Goal: Task Accomplishment & Management: Complete application form

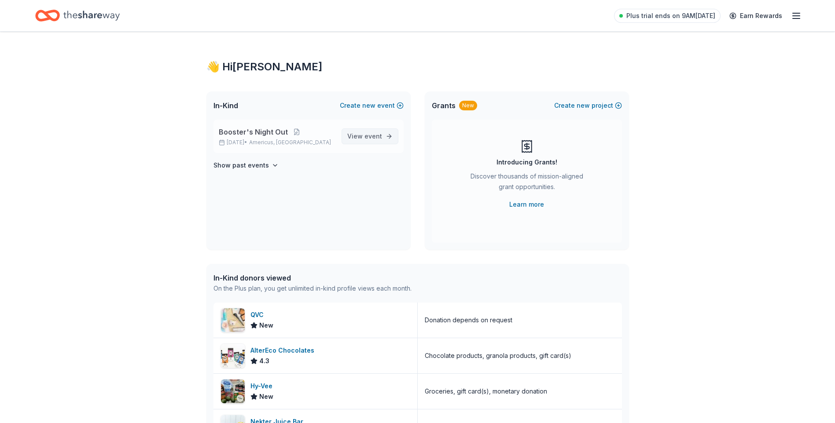
click at [373, 134] on span "event" at bounding box center [373, 135] width 18 height 7
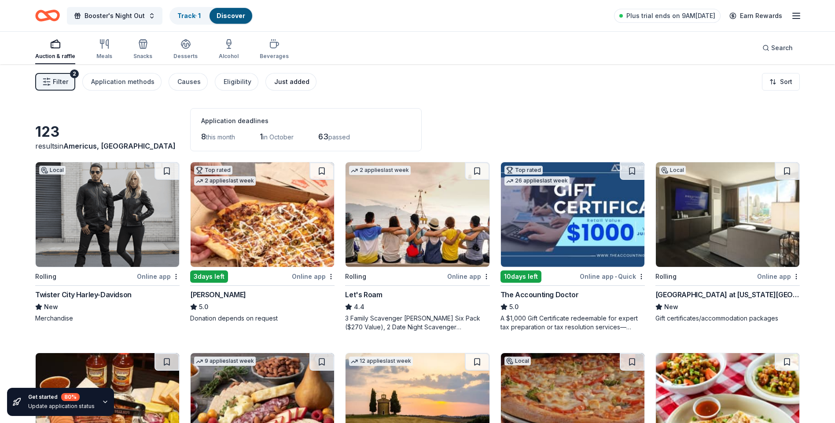
click at [274, 81] on div "Just added" at bounding box center [291, 82] width 35 height 11
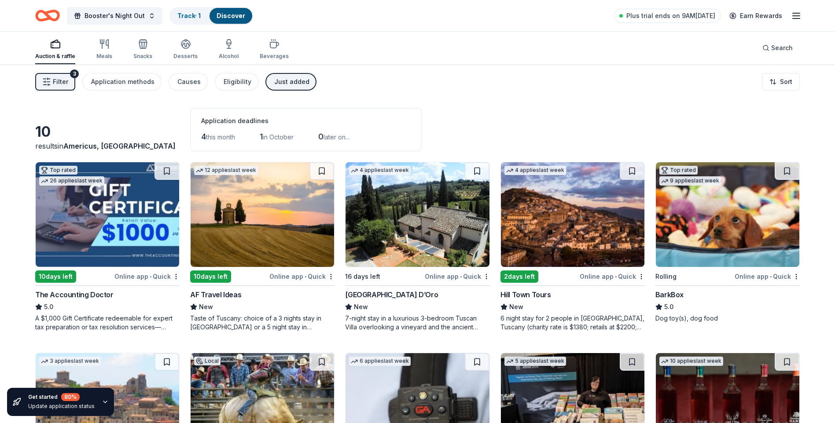
click at [105, 403] on icon "button" at bounding box center [105, 402] width 7 height 7
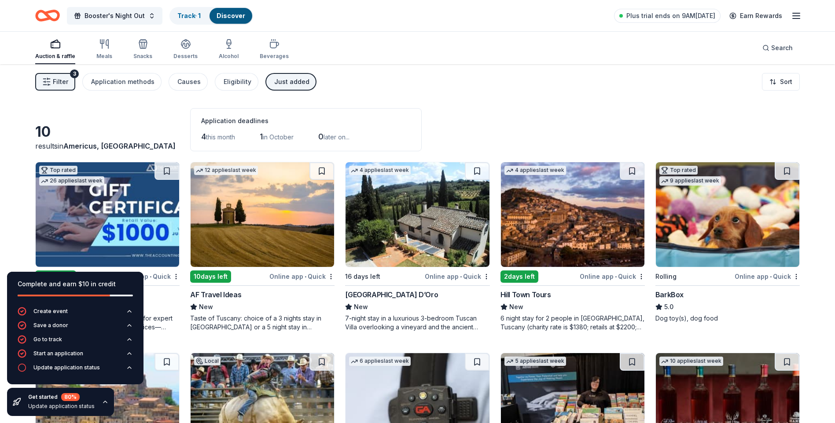
click at [103, 405] on icon "button" at bounding box center [105, 402] width 7 height 7
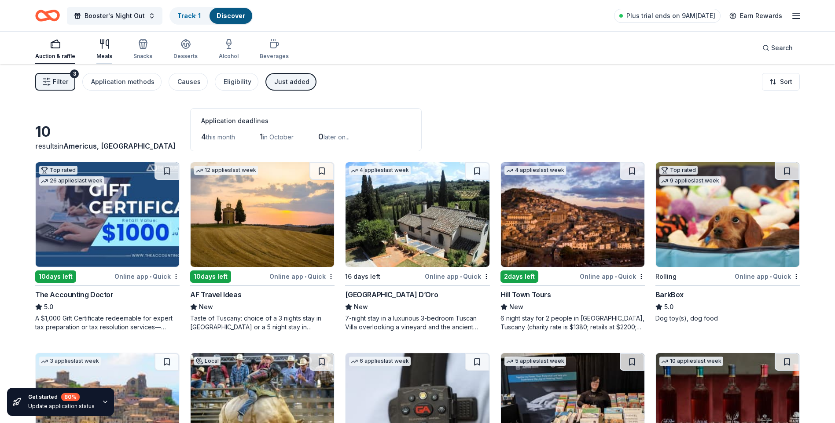
click at [103, 52] on div "Meals" at bounding box center [104, 49] width 16 height 21
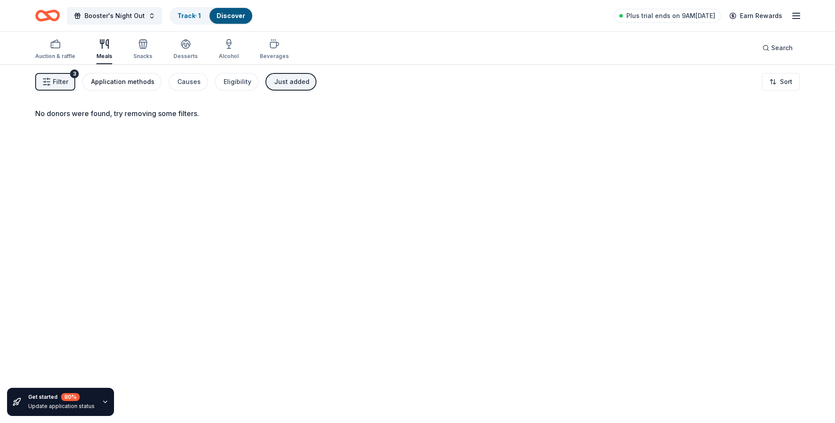
click at [100, 77] on div "Application methods" at bounding box center [122, 82] width 63 height 11
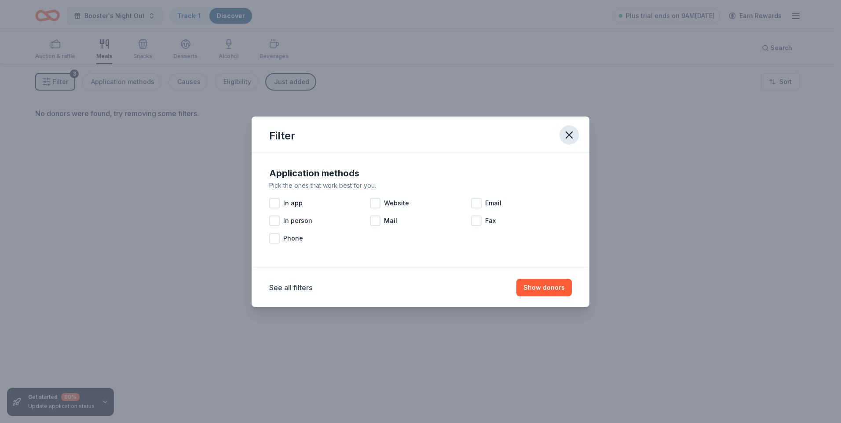
click at [571, 137] on icon "button" at bounding box center [569, 135] width 12 height 12
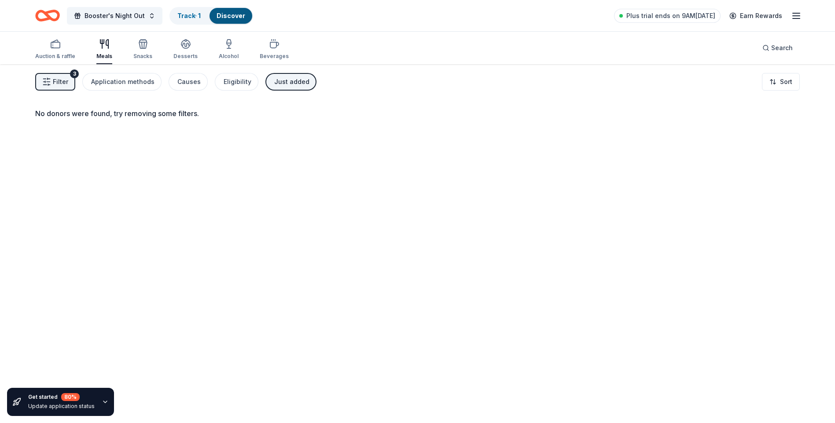
click at [274, 81] on div "Just added" at bounding box center [291, 82] width 35 height 11
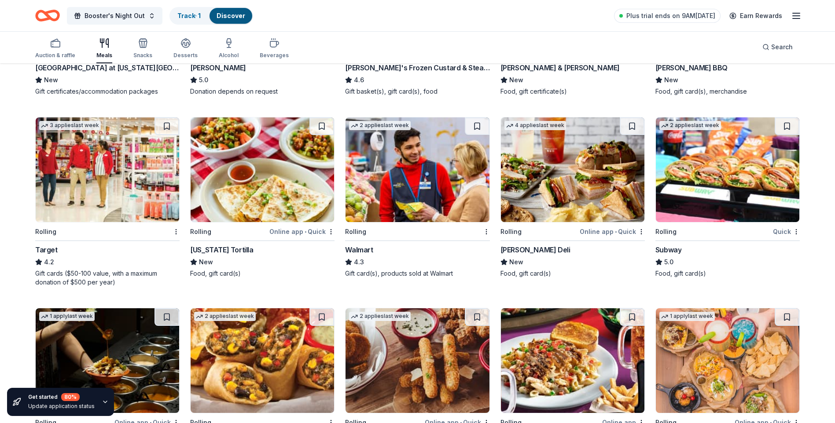
scroll to position [139, 0]
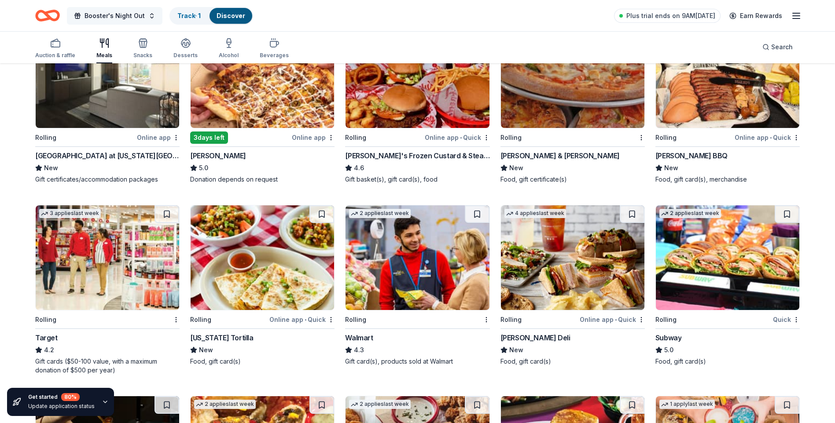
click at [137, 16] on span "Booster's Night Out" at bounding box center [114, 16] width 60 height 11
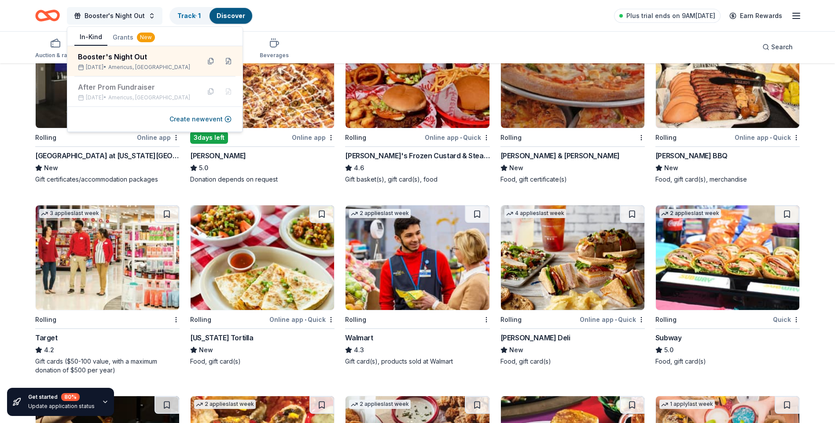
click at [137, 17] on span "Booster's Night Out" at bounding box center [114, 16] width 60 height 11
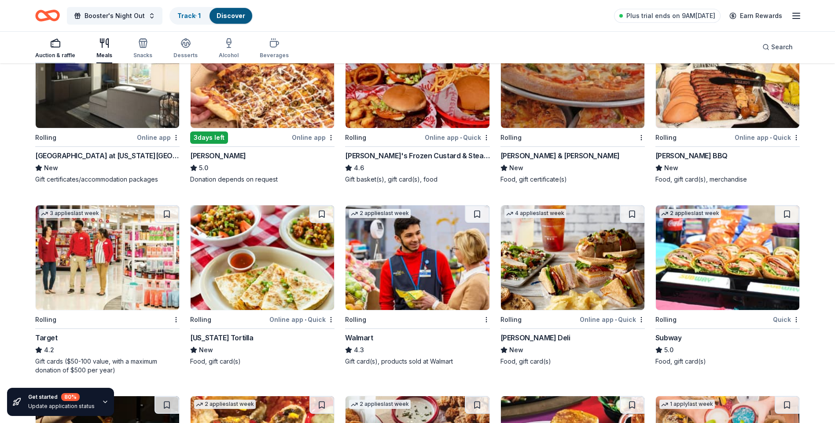
click at [62, 47] on div "button" at bounding box center [55, 43] width 40 height 11
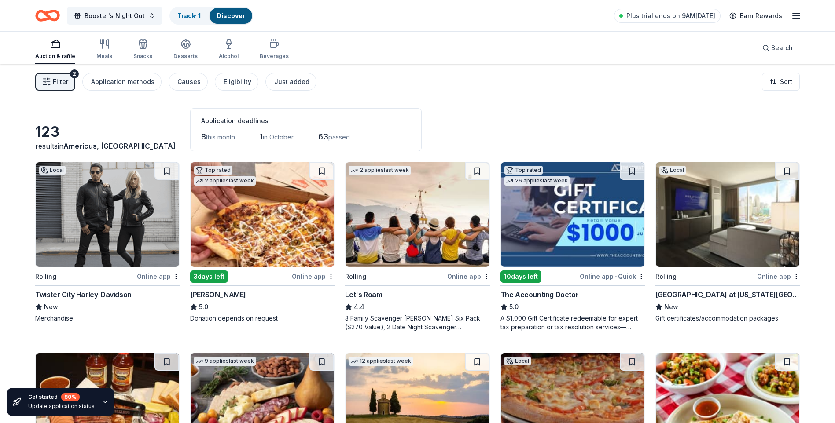
click at [328, 136] on span "63" at bounding box center [323, 136] width 10 height 9
click at [60, 82] on span "Filter" at bounding box center [60, 82] width 15 height 11
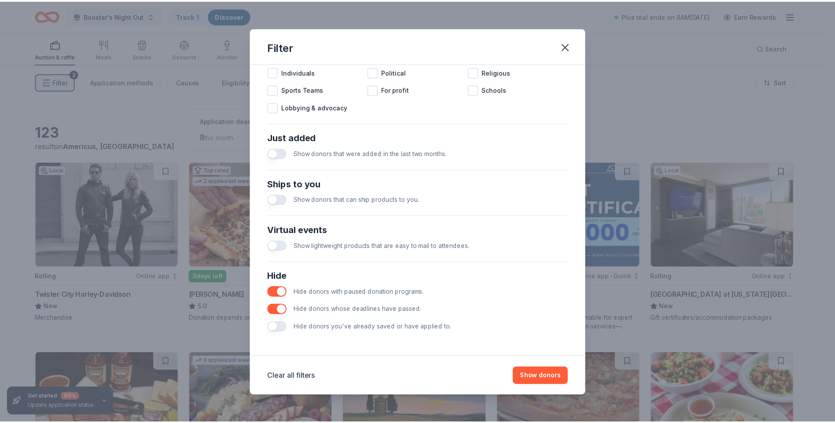
scroll to position [242, 0]
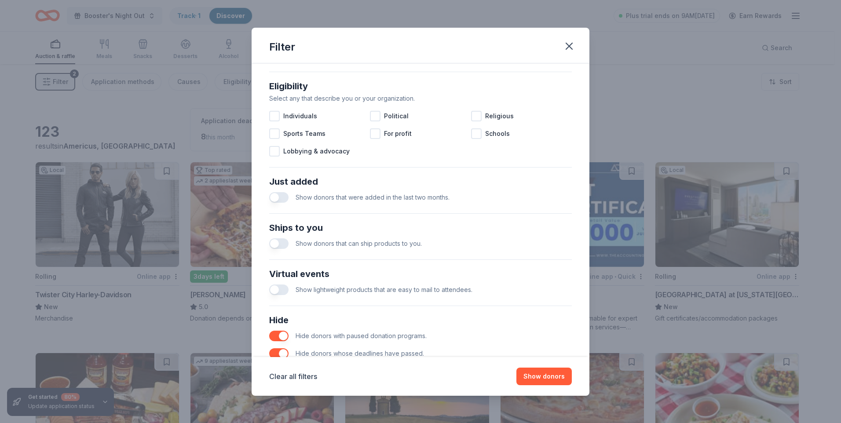
click at [279, 246] on button "button" at bounding box center [278, 244] width 19 height 11
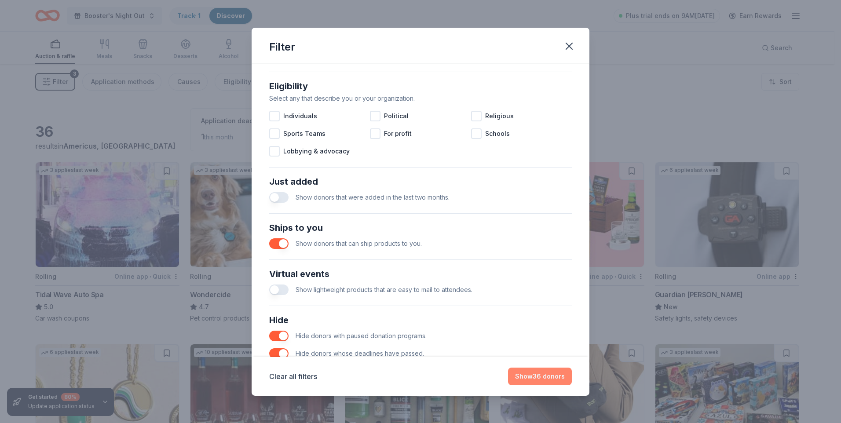
click at [548, 377] on button "Show 36 donors" at bounding box center [540, 377] width 64 height 18
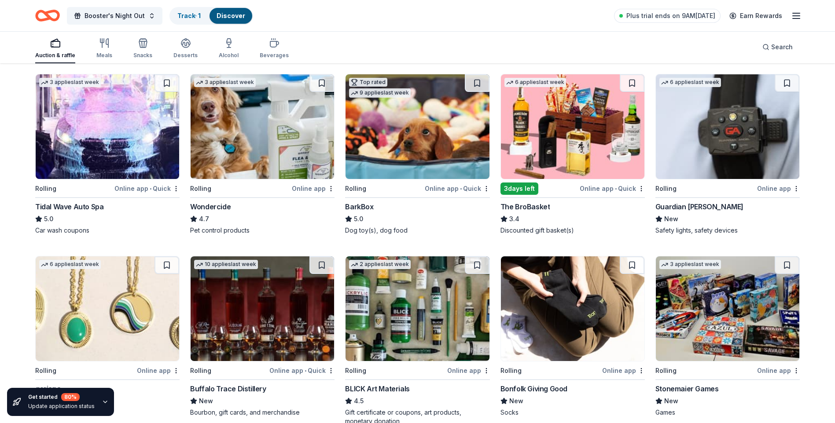
scroll to position [176, 0]
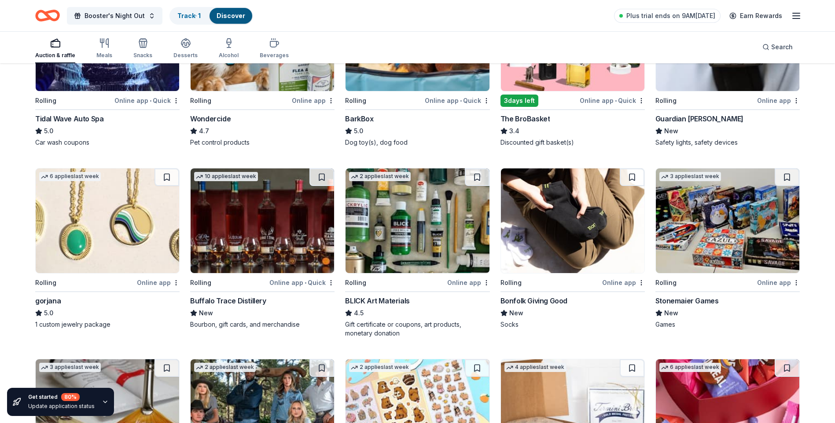
click at [155, 283] on div "Online app" at bounding box center [158, 282] width 43 height 11
click at [626, 286] on div "Online app" at bounding box center [623, 282] width 43 height 11
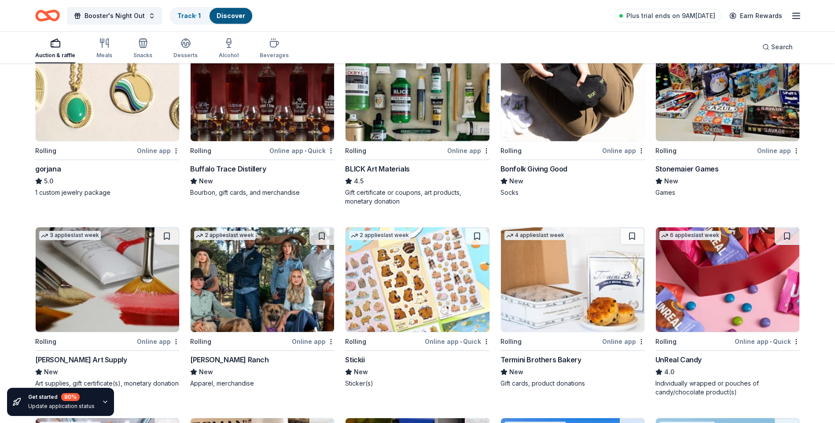
scroll to position [352, 0]
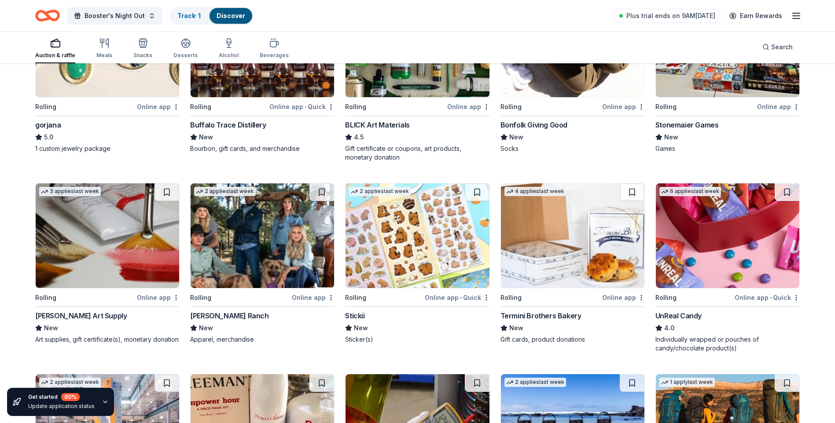
click at [448, 298] on div "Online app • Quick" at bounding box center [457, 297] width 65 height 11
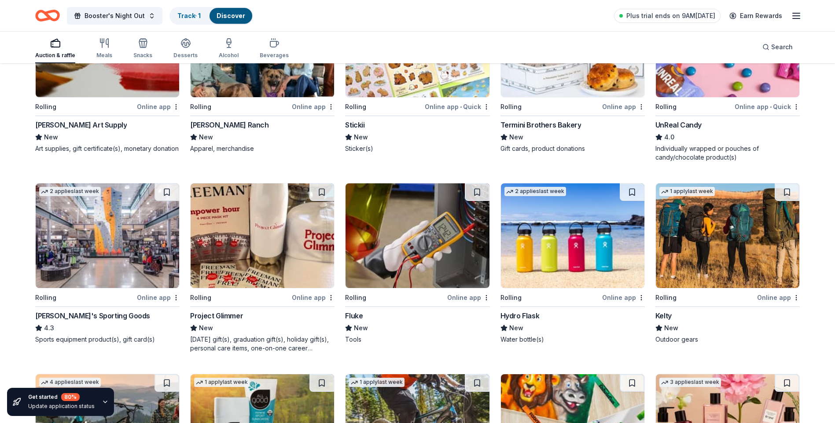
scroll to position [587, 0]
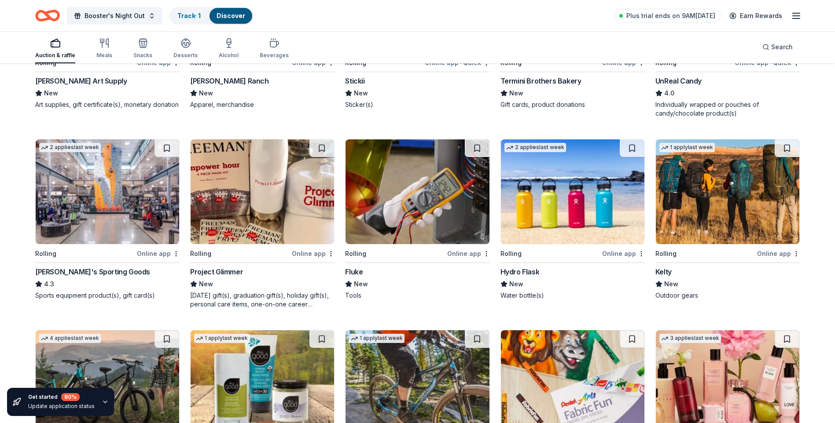
click at [449, 254] on div "Online app" at bounding box center [468, 253] width 43 height 11
click at [780, 254] on div "Online app" at bounding box center [778, 253] width 43 height 11
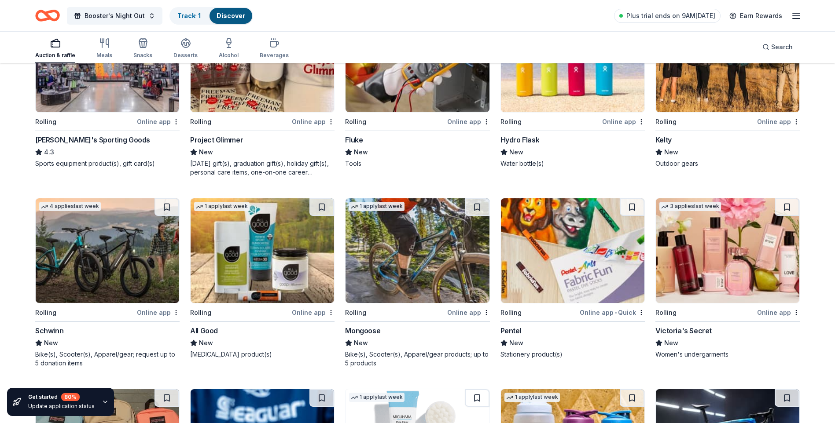
scroll to position [763, 0]
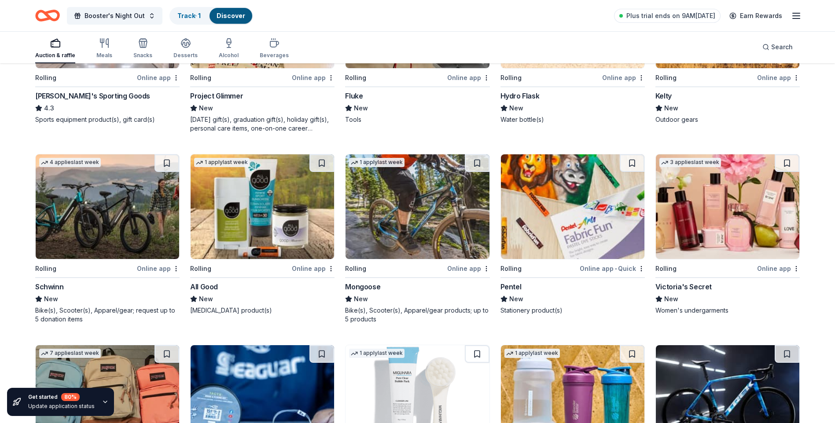
click at [149, 265] on div "Online app" at bounding box center [158, 268] width 43 height 11
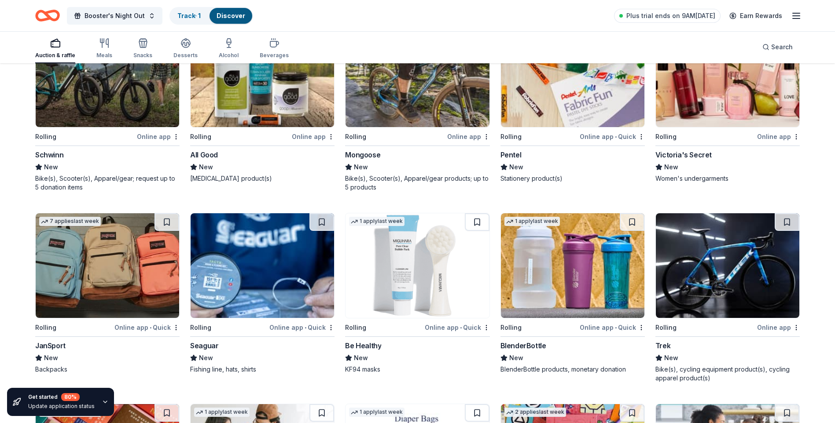
click at [283, 327] on div "Online app • Quick" at bounding box center [301, 327] width 65 height 11
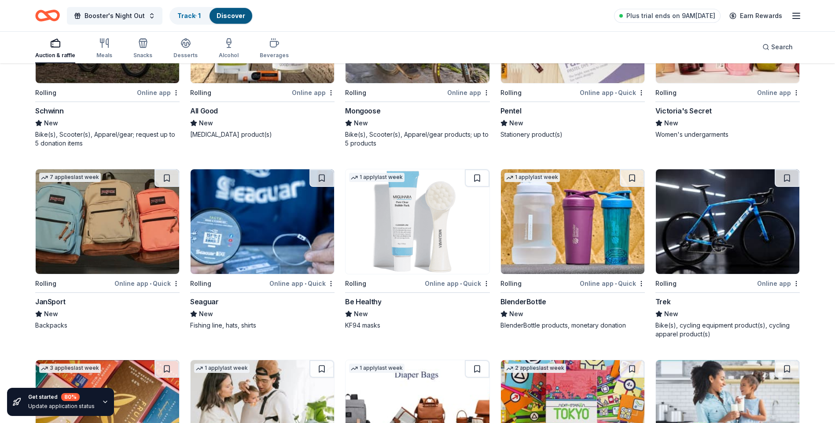
click at [441, 285] on div "Online app • Quick" at bounding box center [457, 283] width 65 height 11
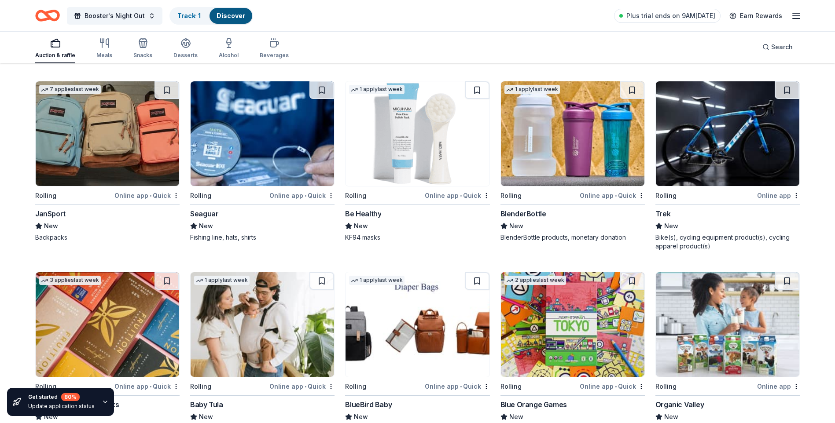
click at [775, 197] on div "Online app" at bounding box center [778, 195] width 43 height 11
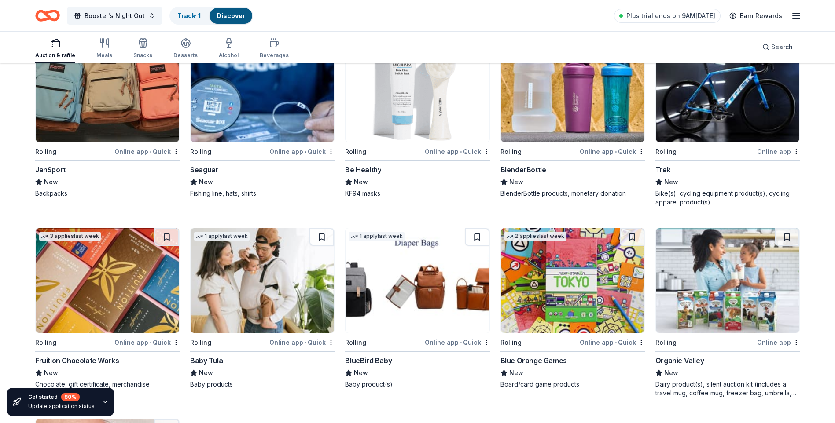
click at [279, 342] on div "Online app • Quick" at bounding box center [301, 342] width 65 height 11
click at [446, 288] on img at bounding box center [416, 280] width 143 height 105
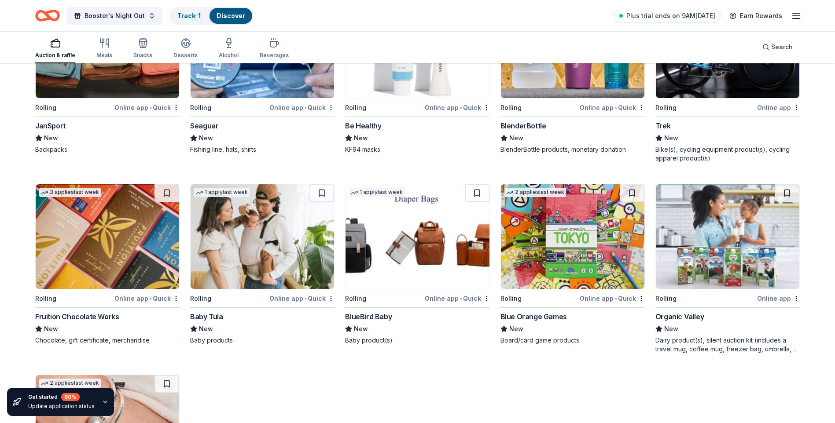
scroll to position [1159, 0]
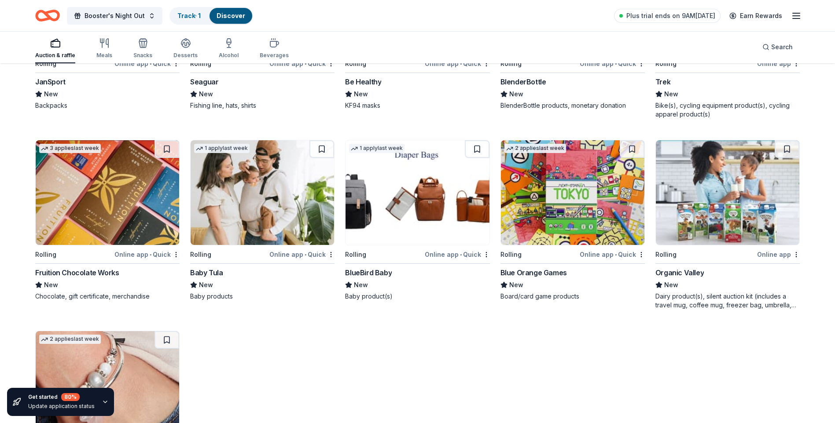
click at [595, 256] on div "Online app • Quick" at bounding box center [612, 254] width 65 height 11
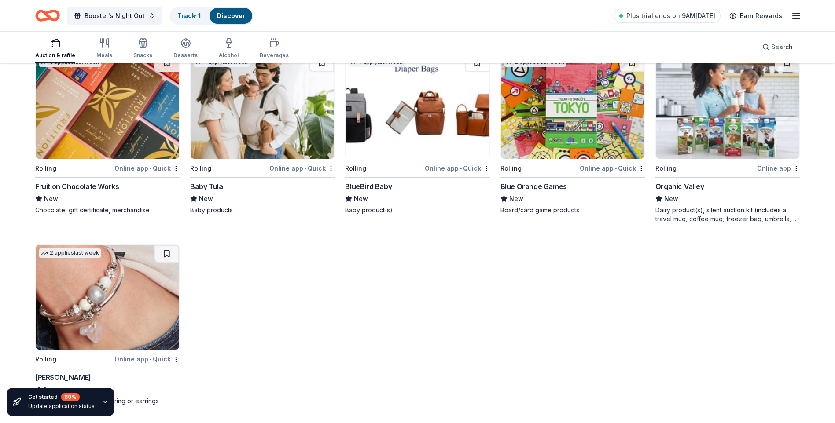
click at [770, 166] on div "Online app" at bounding box center [778, 168] width 43 height 11
click at [125, 360] on div "Online app • Quick" at bounding box center [146, 359] width 65 height 11
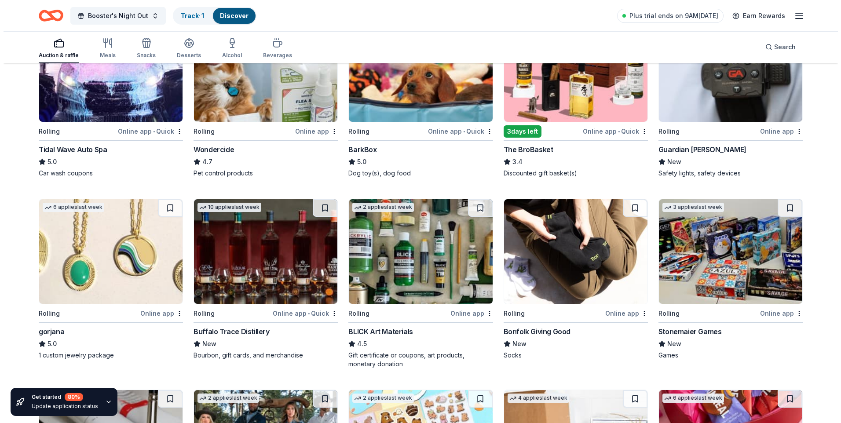
scroll to position [0, 0]
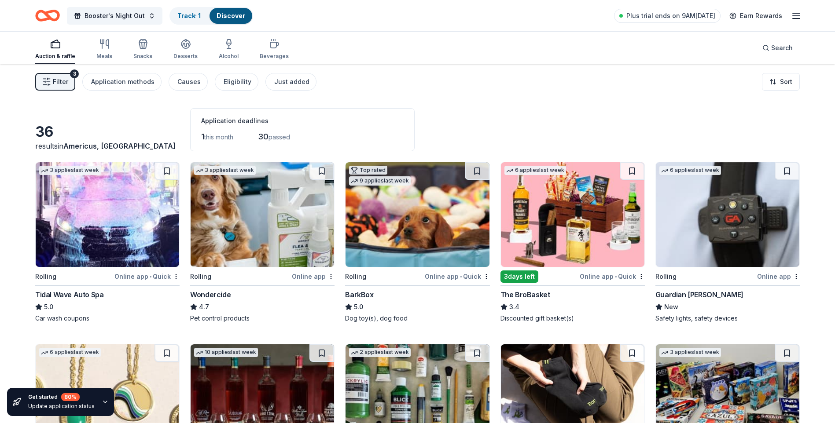
click at [54, 82] on span "Filter" at bounding box center [60, 82] width 15 height 11
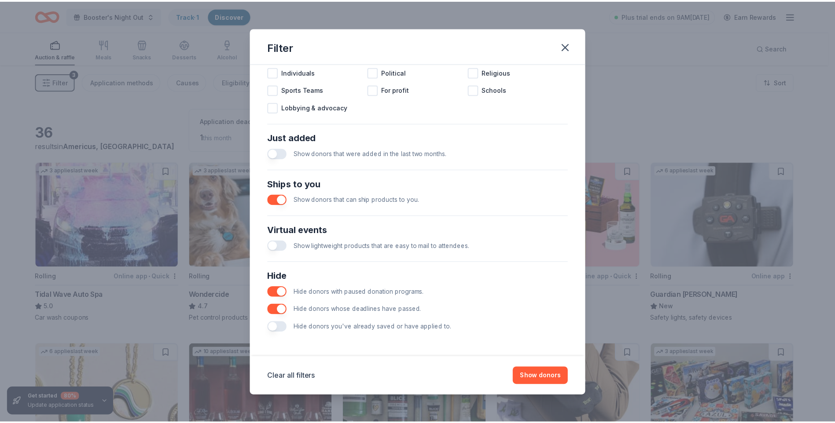
scroll to position [22, 0]
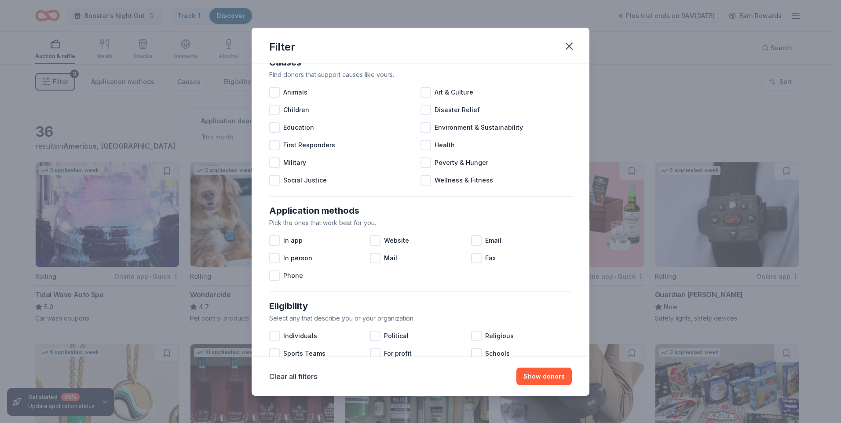
click at [576, 48] on button "button" at bounding box center [569, 46] width 19 height 19
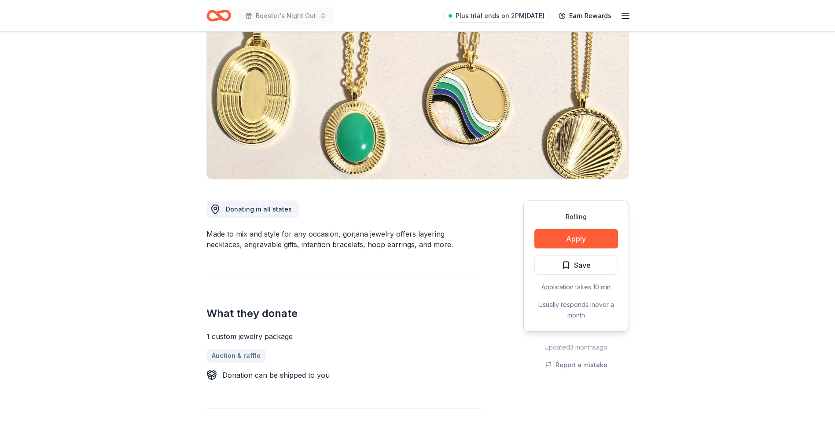
scroll to position [132, 0]
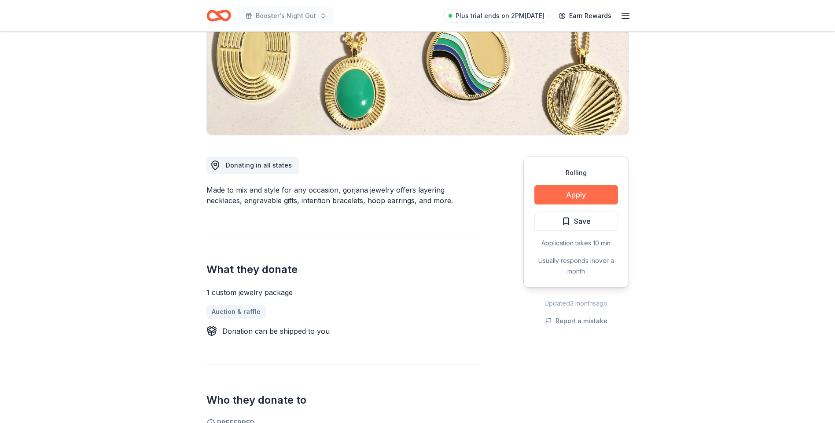
click at [595, 191] on button "Apply" at bounding box center [576, 194] width 84 height 19
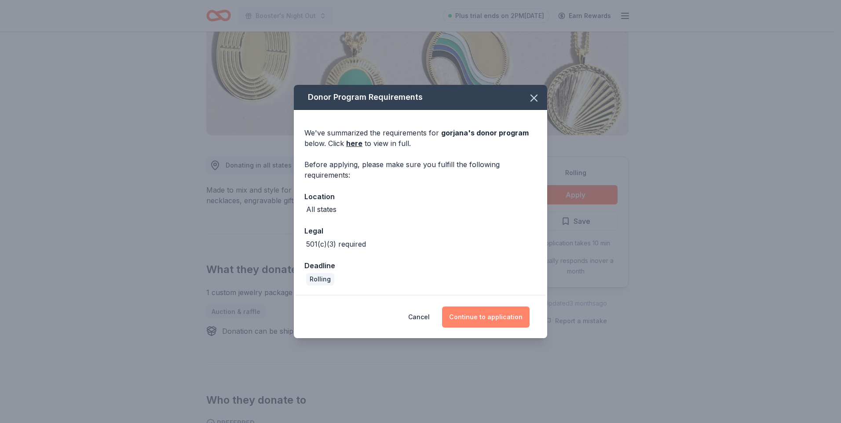
click at [494, 316] on button "Continue to application" at bounding box center [486, 317] width 88 height 21
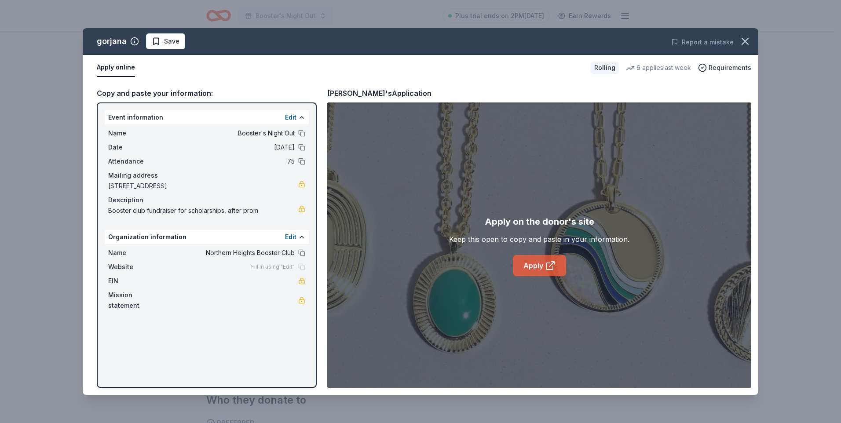
click at [532, 269] on link "Apply" at bounding box center [539, 265] width 53 height 21
click at [742, 37] on icon "button" at bounding box center [745, 41] width 12 height 12
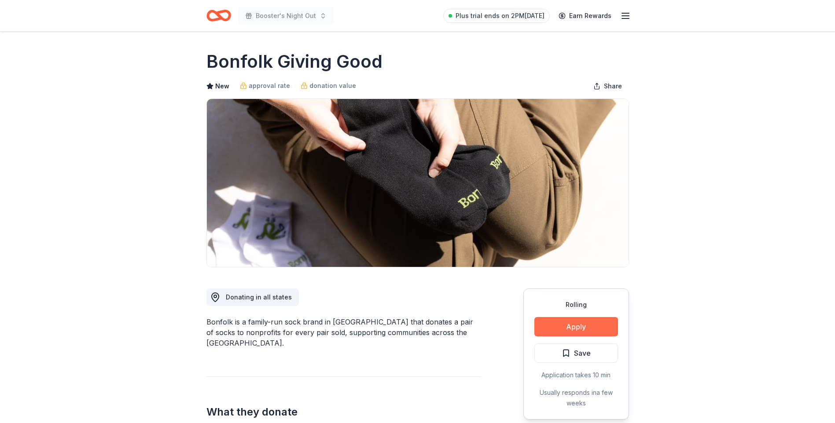
click at [586, 329] on button "Apply" at bounding box center [576, 326] width 84 height 19
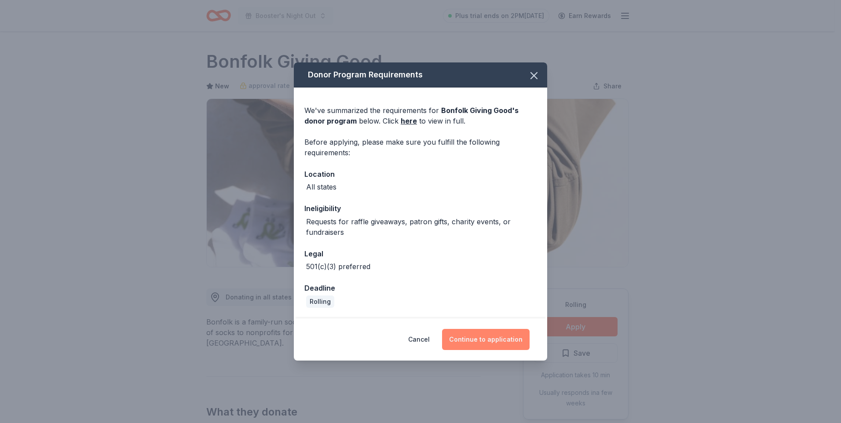
click at [490, 340] on button "Continue to application" at bounding box center [486, 339] width 88 height 21
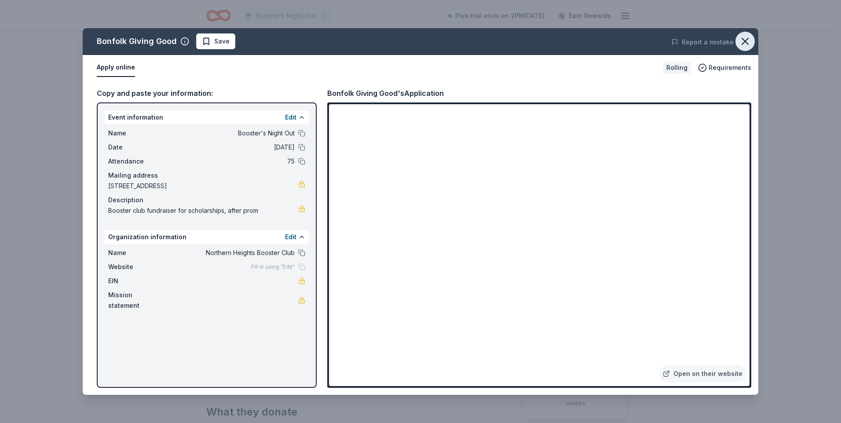
click at [743, 41] on icon "button" at bounding box center [745, 41] width 12 height 12
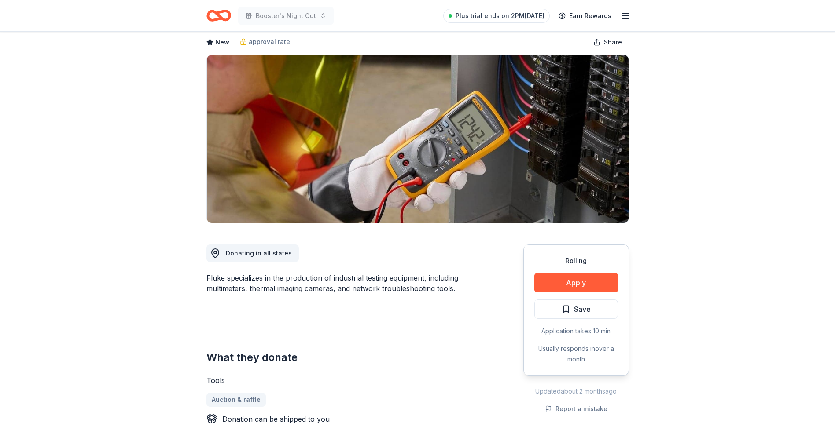
scroll to position [88, 0]
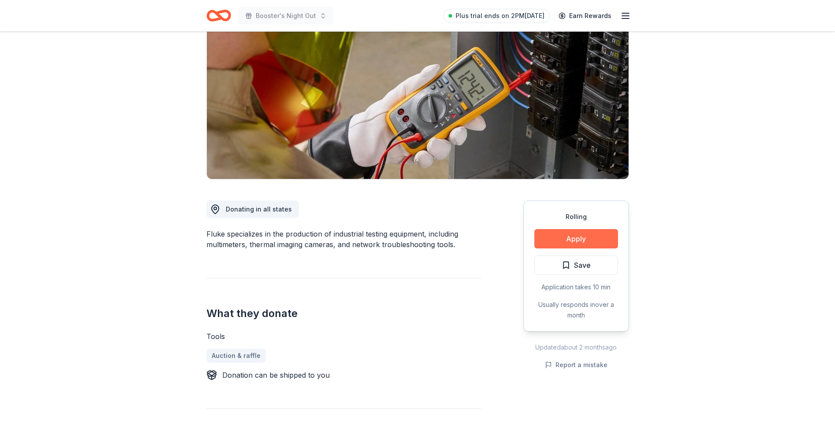
click at [591, 237] on button "Apply" at bounding box center [576, 238] width 84 height 19
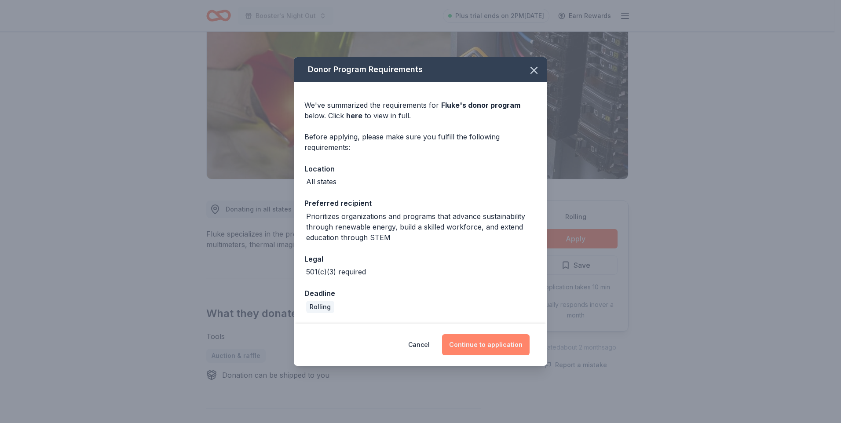
click at [481, 346] on button "Continue to application" at bounding box center [486, 344] width 88 height 21
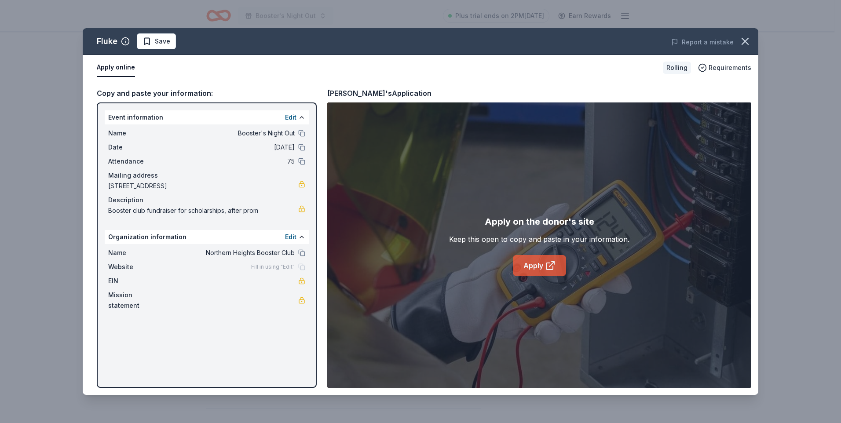
click at [539, 269] on link "Apply" at bounding box center [539, 265] width 53 height 21
click at [749, 38] on icon "button" at bounding box center [745, 41] width 6 height 6
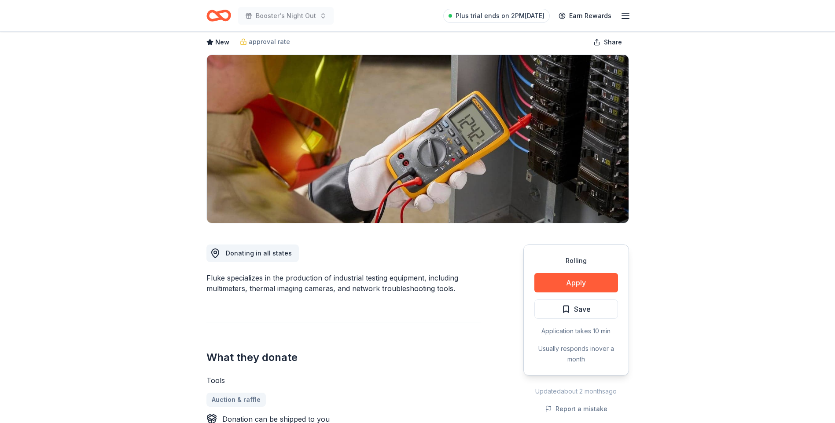
scroll to position [0, 0]
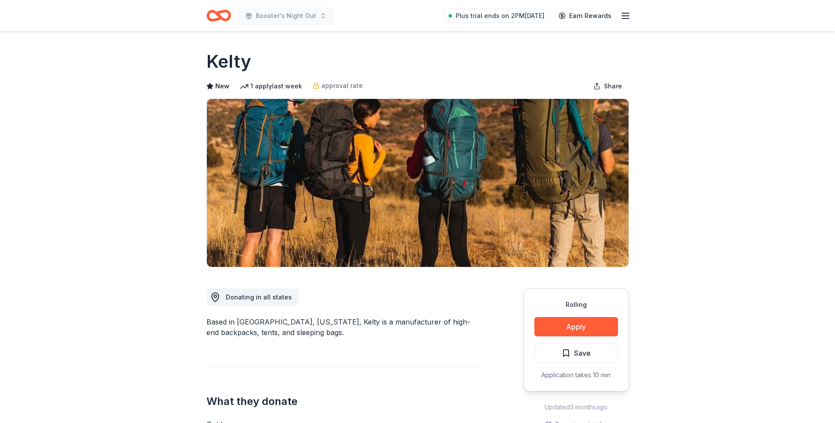
scroll to position [44, 0]
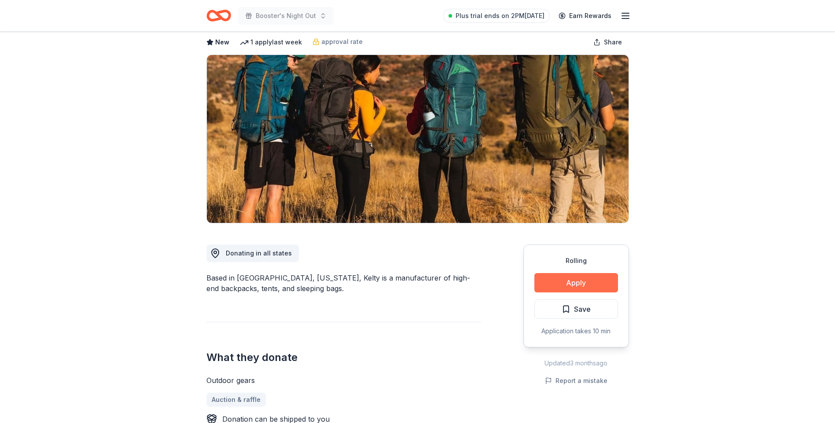
click at [590, 287] on button "Apply" at bounding box center [576, 282] width 84 height 19
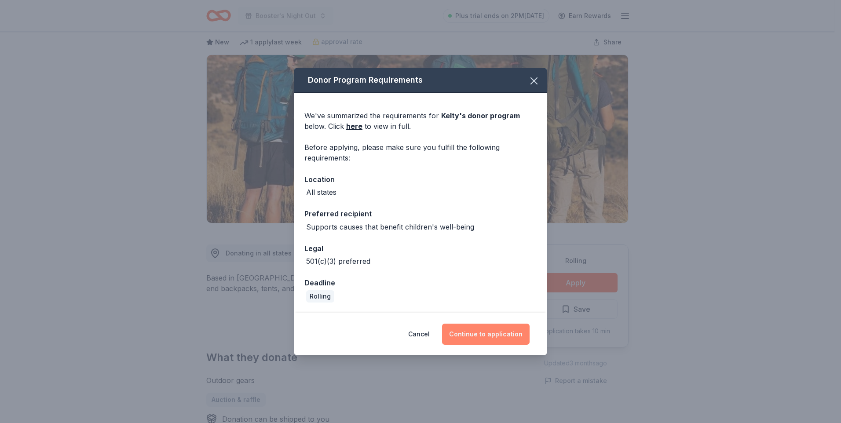
click at [473, 341] on button "Continue to application" at bounding box center [486, 334] width 88 height 21
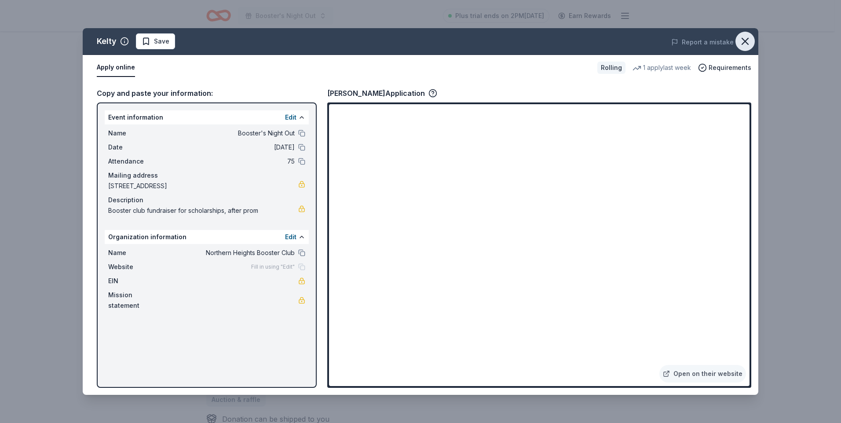
click at [749, 44] on icon "button" at bounding box center [745, 41] width 6 height 6
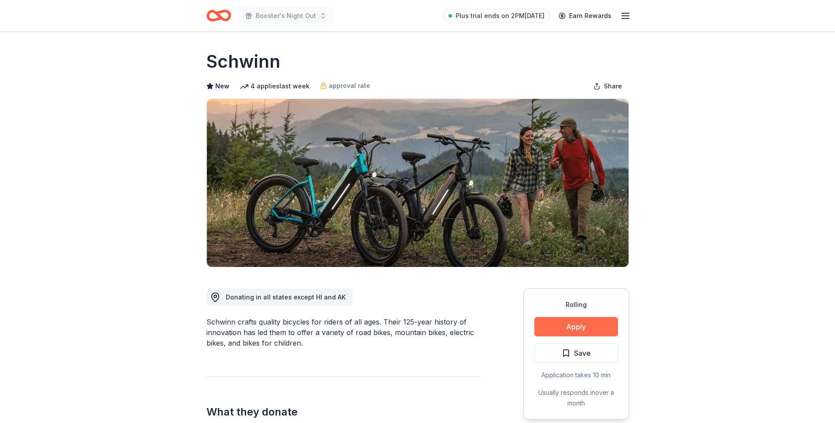
click at [565, 328] on button "Apply" at bounding box center [576, 326] width 84 height 19
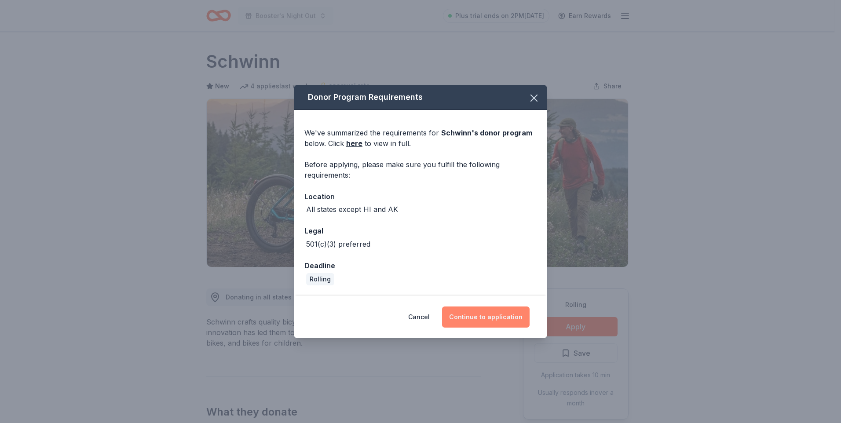
click at [471, 317] on button "Continue to application" at bounding box center [486, 317] width 88 height 21
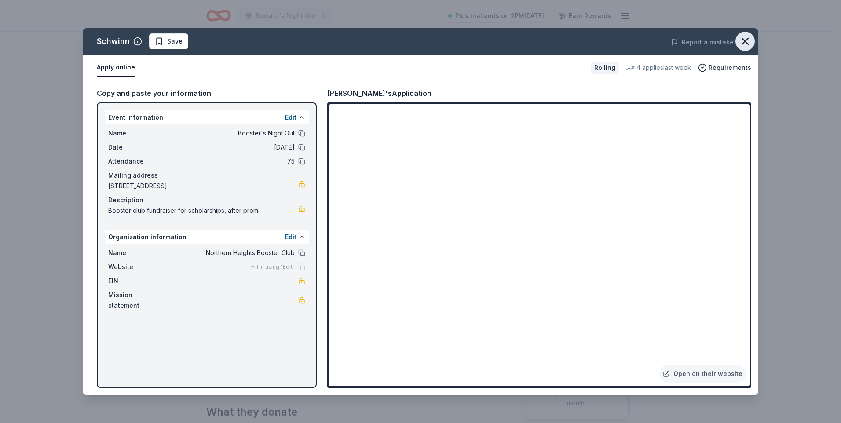
click at [751, 38] on icon "button" at bounding box center [745, 41] width 12 height 12
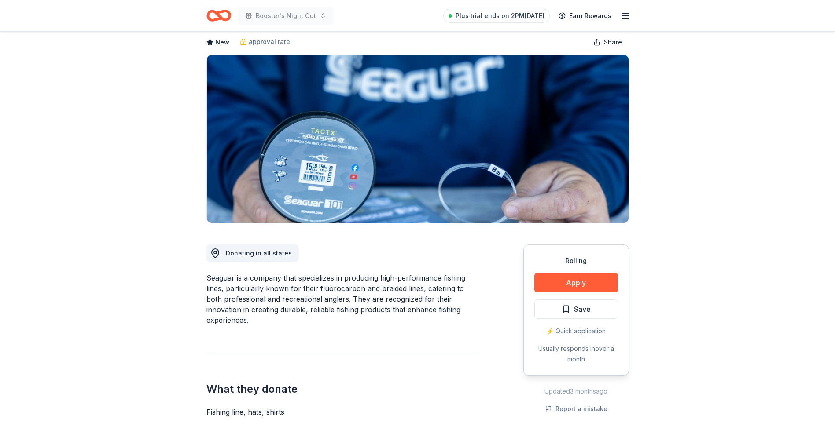
scroll to position [88, 0]
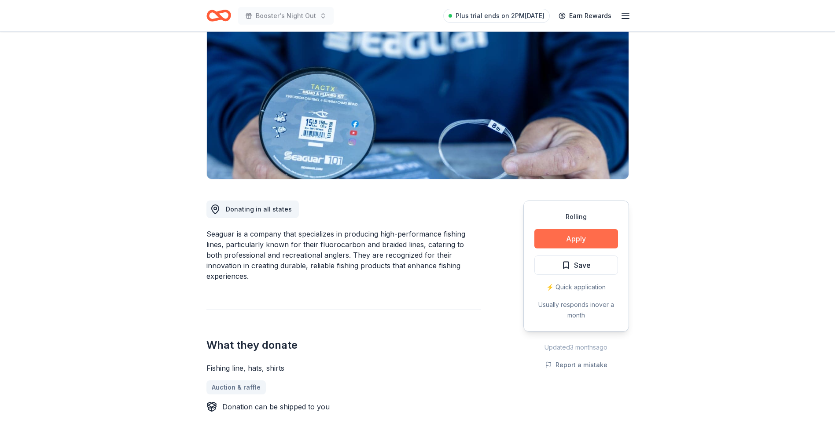
click at [568, 241] on button "Apply" at bounding box center [576, 238] width 84 height 19
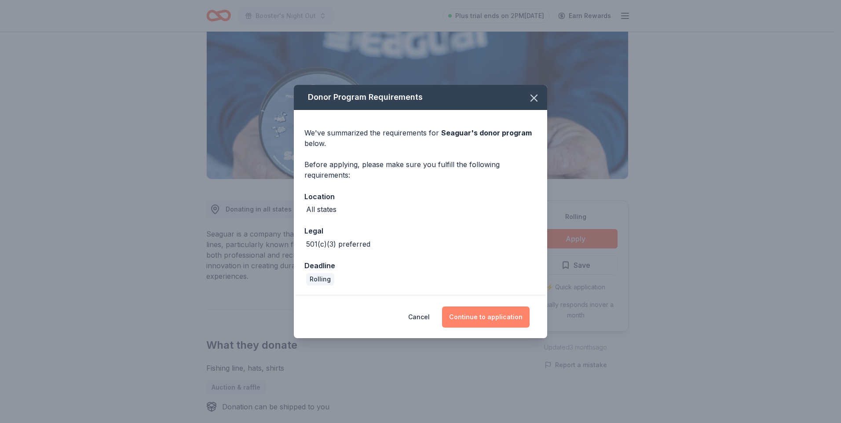
click at [470, 314] on button "Continue to application" at bounding box center [486, 317] width 88 height 21
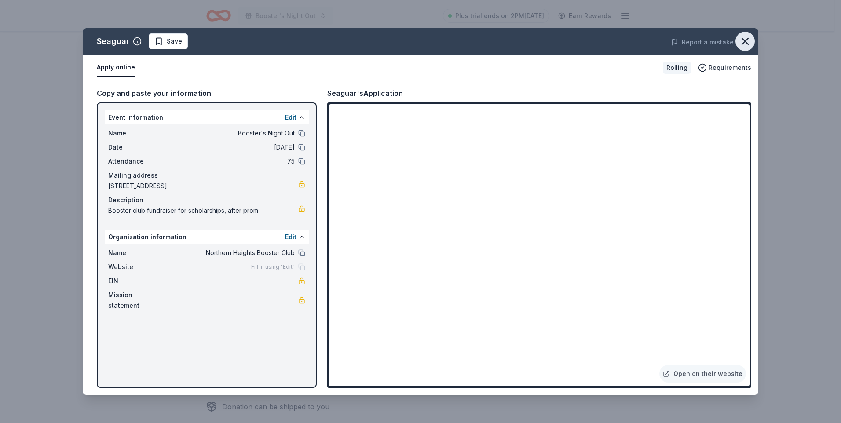
click at [744, 40] on icon "button" at bounding box center [745, 41] width 12 height 12
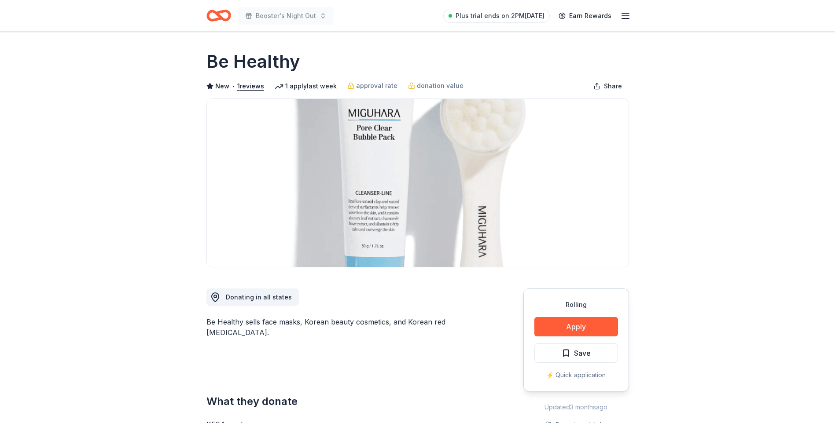
scroll to position [88, 0]
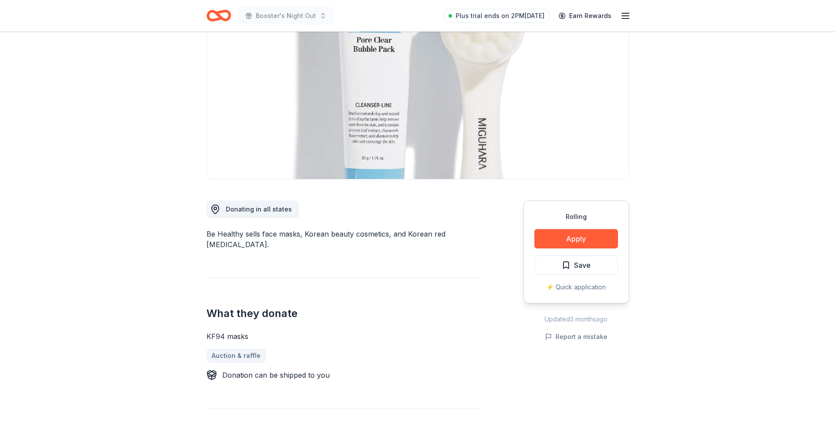
drag, startPoint x: 249, startPoint y: 327, endPoint x: 207, endPoint y: 330, distance: 41.5
click at [207, 331] on div "KF94 masks" at bounding box center [343, 336] width 275 height 11
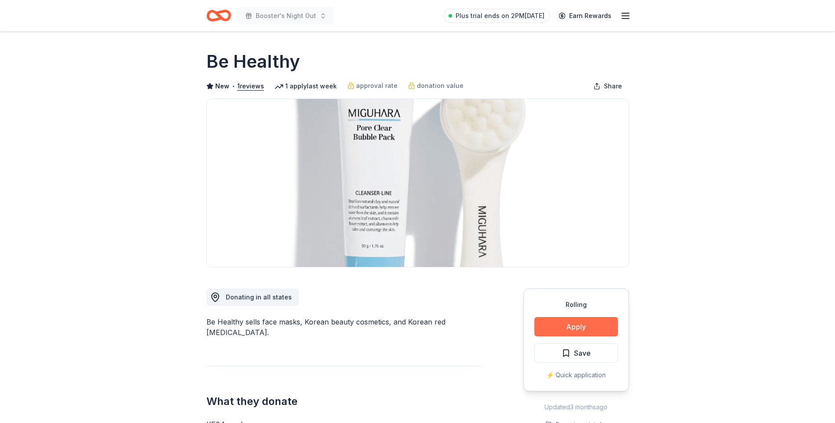
click at [583, 329] on button "Apply" at bounding box center [576, 326] width 84 height 19
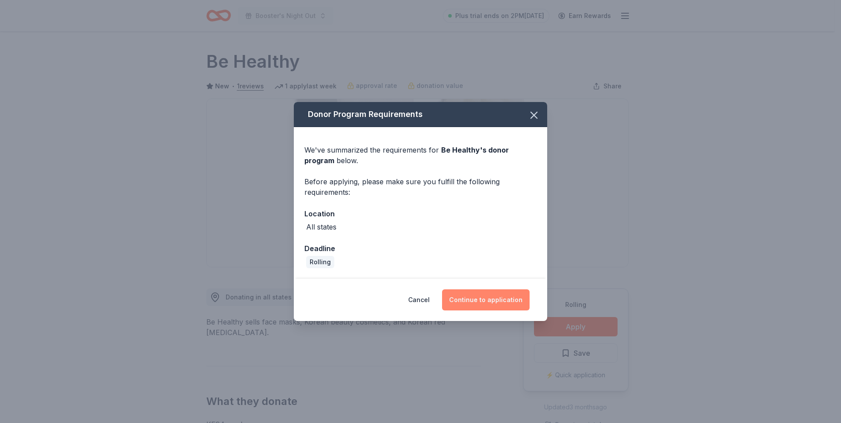
click at [477, 292] on button "Continue to application" at bounding box center [486, 300] width 88 height 21
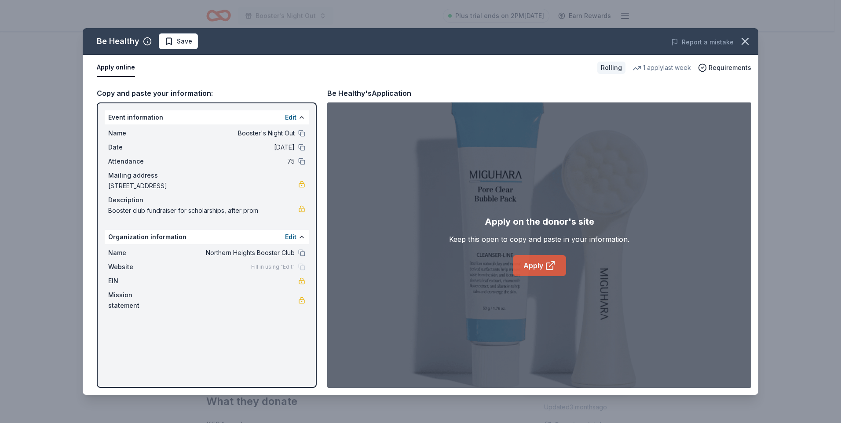
click at [547, 267] on icon at bounding box center [550, 266] width 7 height 7
click at [744, 40] on icon "button" at bounding box center [745, 41] width 6 height 6
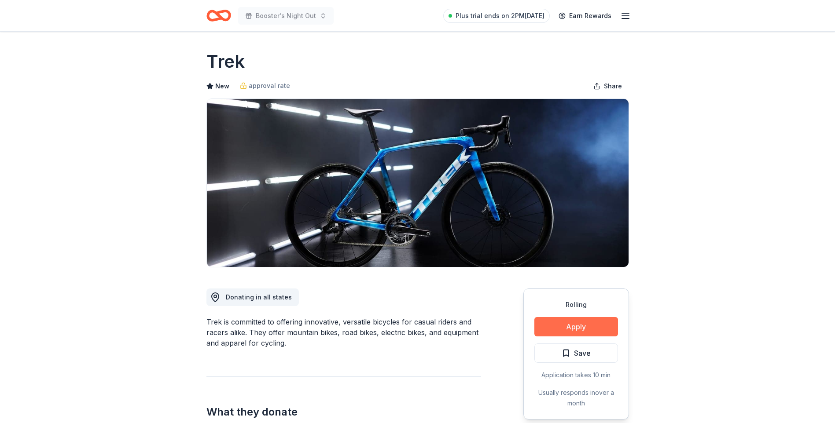
click at [571, 327] on button "Apply" at bounding box center [576, 326] width 84 height 19
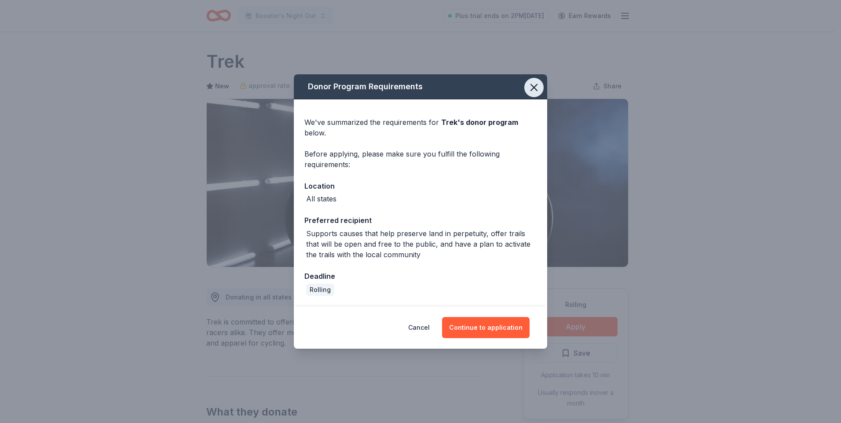
click at [532, 87] on icon "button" at bounding box center [534, 87] width 12 height 12
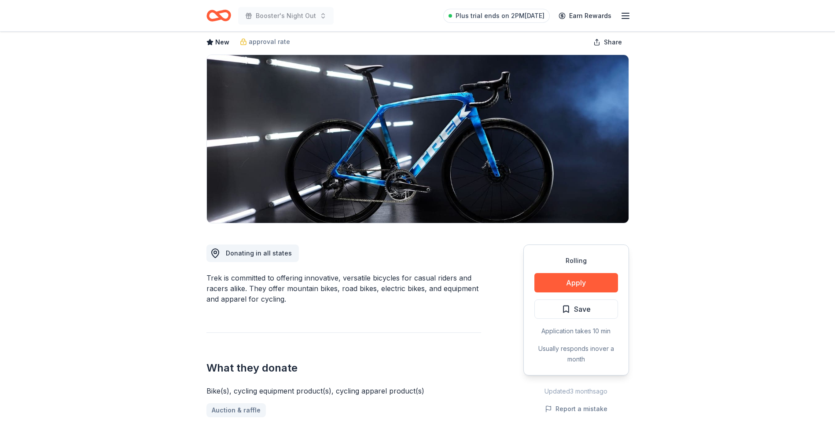
scroll to position [132, 0]
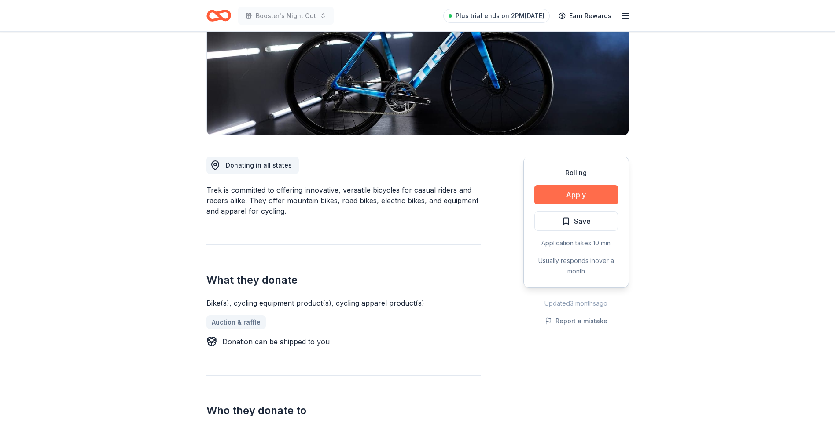
click at [571, 195] on button "Apply" at bounding box center [576, 194] width 84 height 19
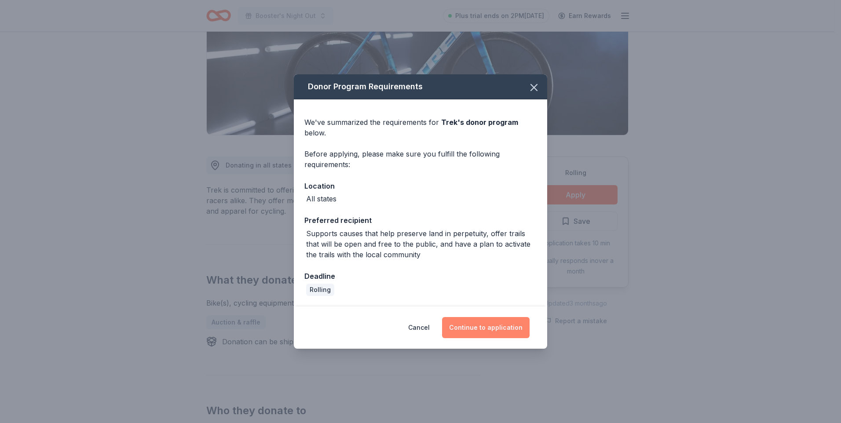
click at [470, 330] on button "Continue to application" at bounding box center [486, 327] width 88 height 21
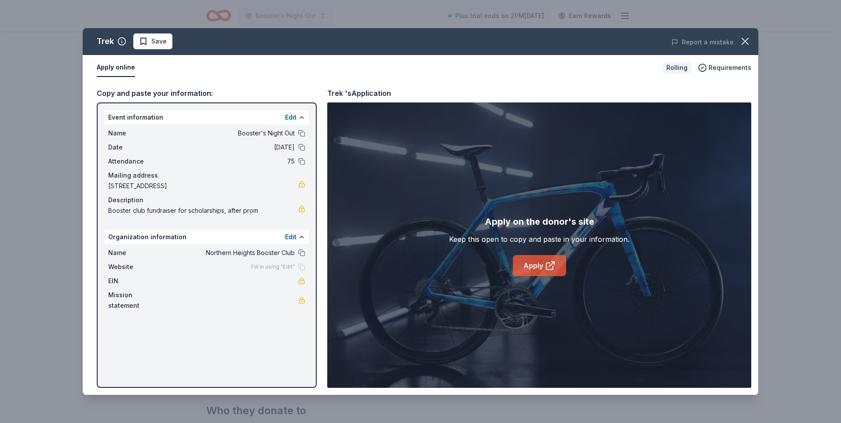
click at [551, 267] on icon at bounding box center [550, 266] width 11 height 11
click at [749, 40] on icon "button" at bounding box center [745, 41] width 12 height 12
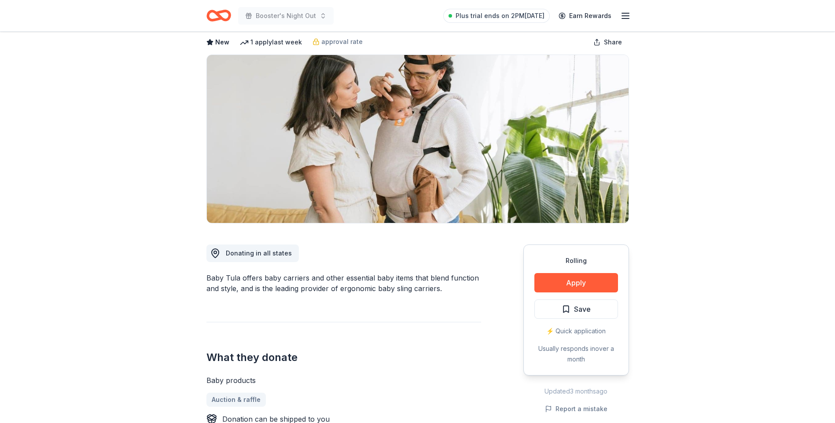
scroll to position [132, 0]
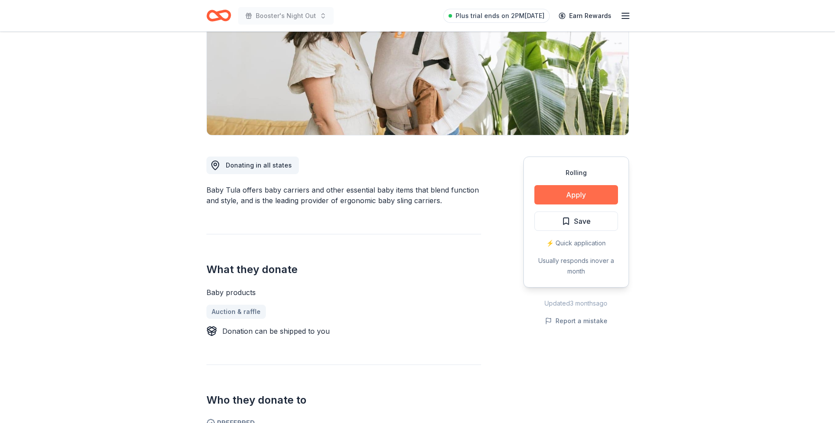
click at [573, 198] on button "Apply" at bounding box center [576, 194] width 84 height 19
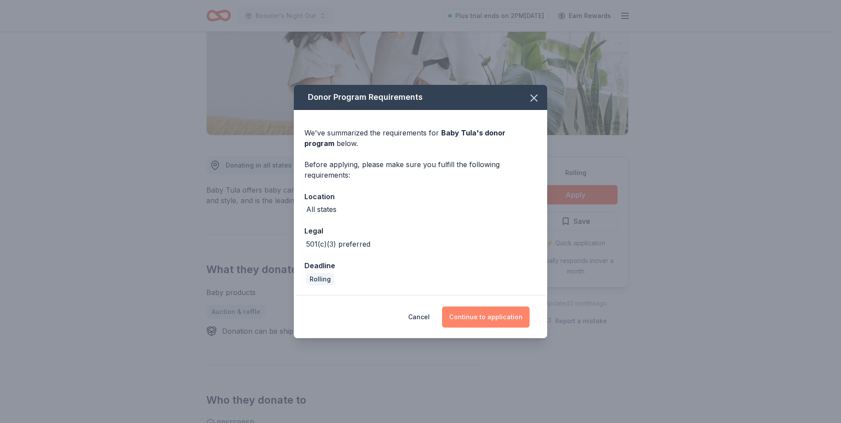
click at [514, 322] on button "Continue to application" at bounding box center [486, 317] width 88 height 21
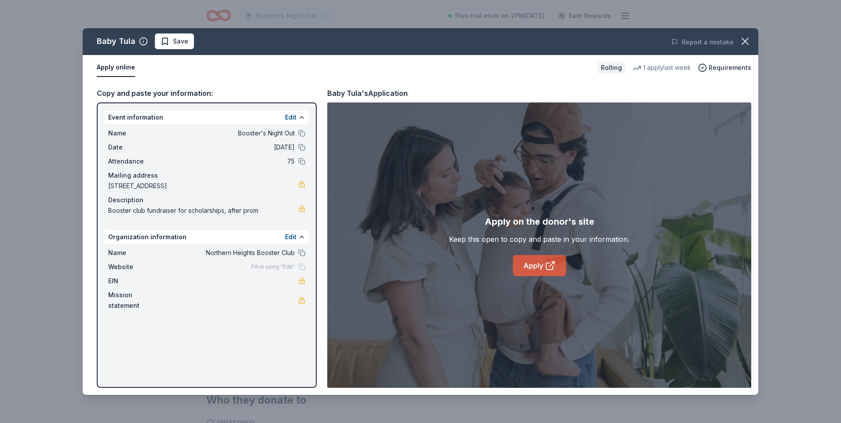
click at [546, 264] on icon at bounding box center [550, 266] width 11 height 11
click at [744, 43] on icon "button" at bounding box center [745, 41] width 12 height 12
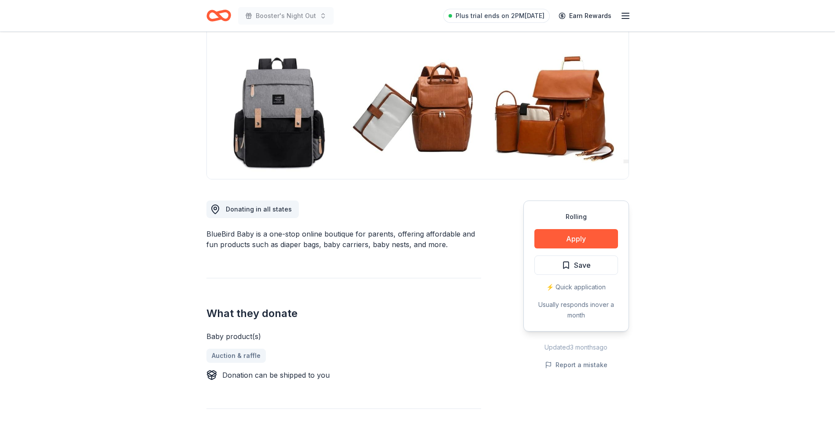
scroll to position [132, 0]
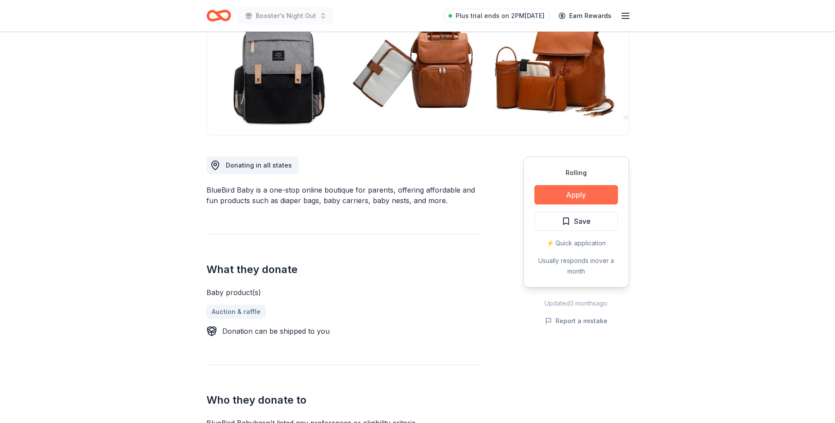
click at [582, 189] on button "Apply" at bounding box center [576, 194] width 84 height 19
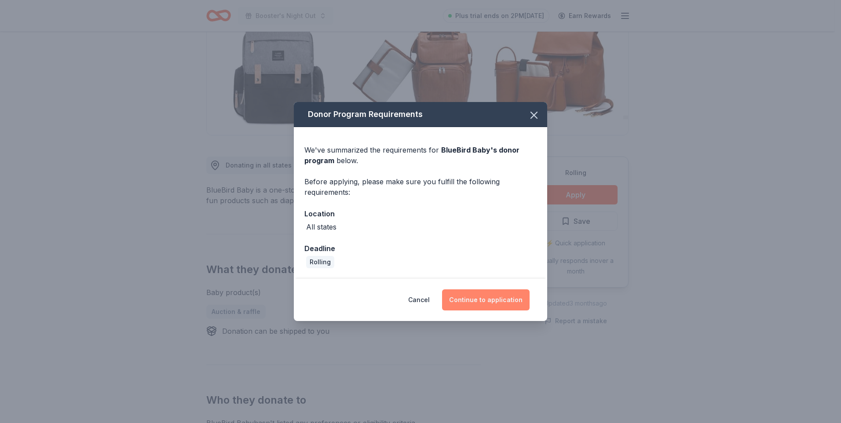
click at [471, 301] on button "Continue to application" at bounding box center [486, 300] width 88 height 21
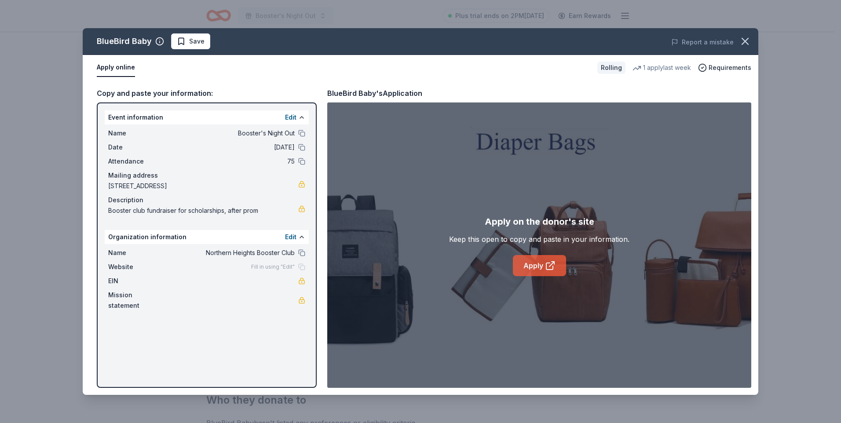
click at [547, 268] on icon at bounding box center [550, 266] width 11 height 11
click at [744, 37] on icon "button" at bounding box center [745, 41] width 12 height 12
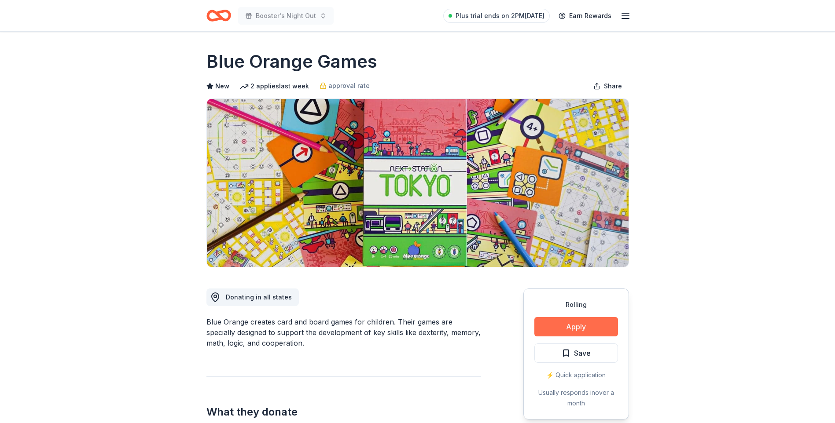
click at [555, 329] on button "Apply" at bounding box center [576, 326] width 84 height 19
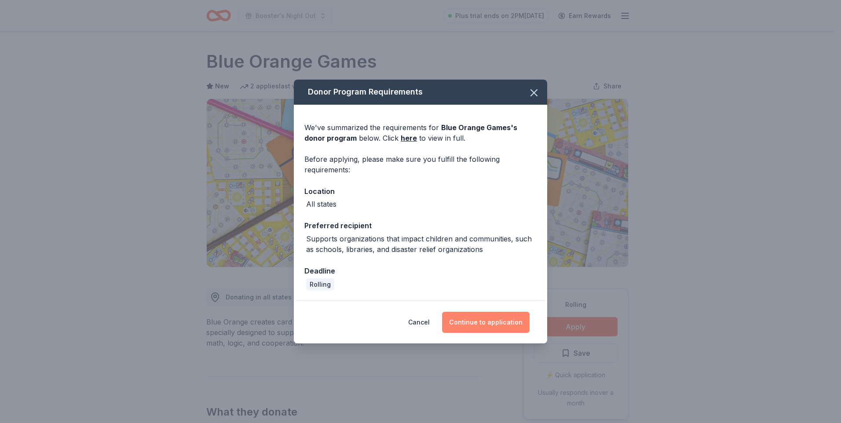
click at [484, 326] on button "Continue to application" at bounding box center [486, 322] width 88 height 21
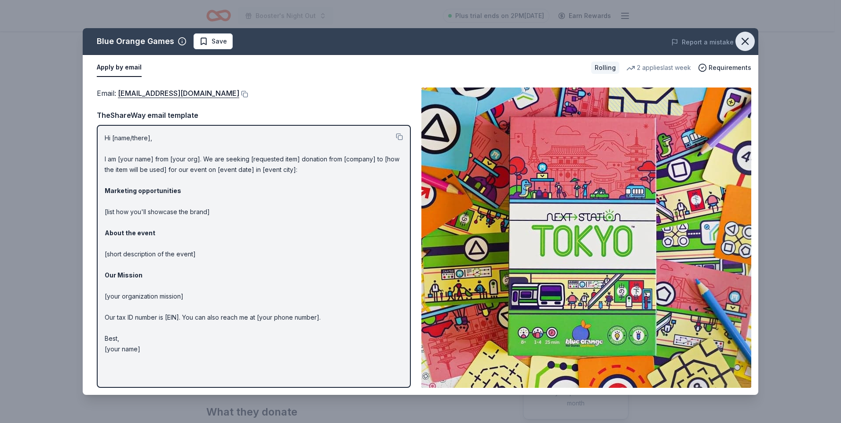
click at [746, 44] on icon "button" at bounding box center [745, 41] width 12 height 12
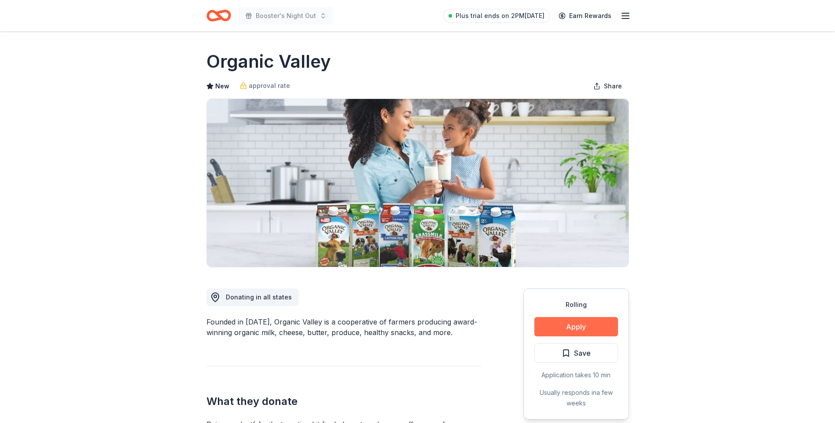
click at [571, 329] on button "Apply" at bounding box center [576, 326] width 84 height 19
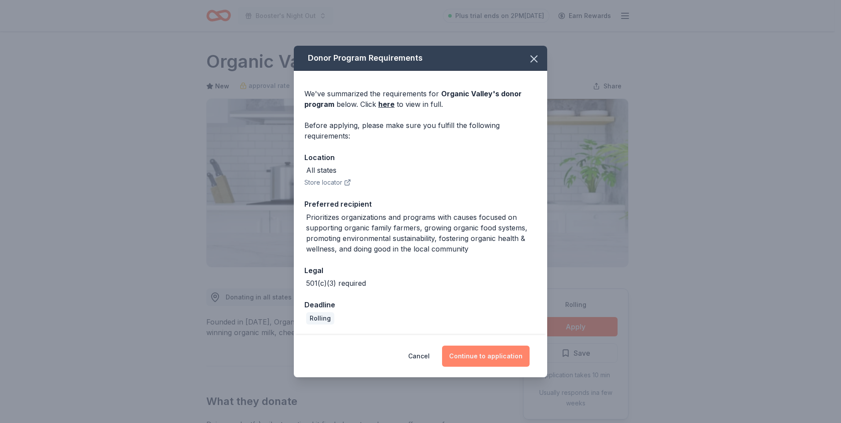
click at [472, 355] on button "Continue to application" at bounding box center [486, 356] width 88 height 21
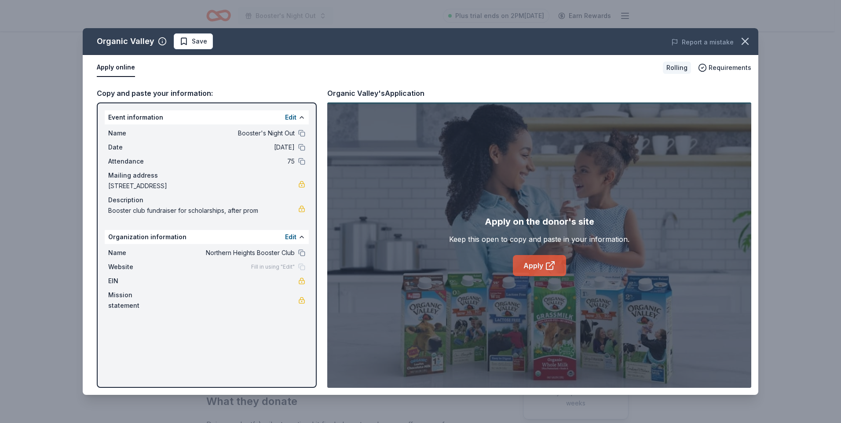
click at [516, 269] on link "Apply" at bounding box center [539, 265] width 53 height 21
click at [744, 40] on icon "button" at bounding box center [745, 41] width 6 height 6
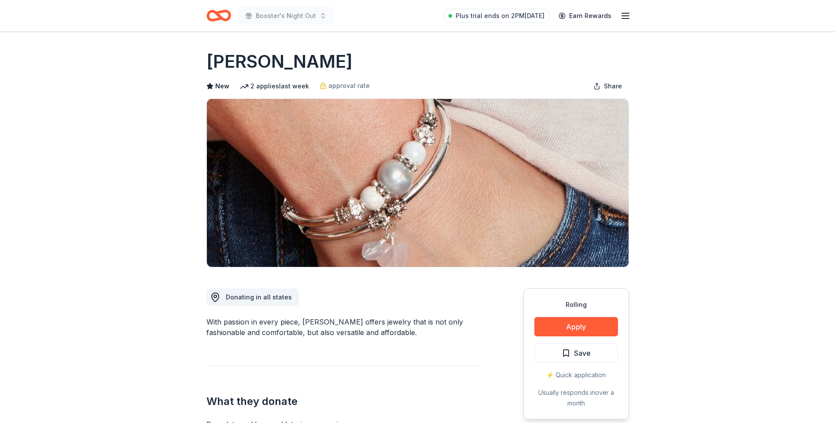
scroll to position [88, 0]
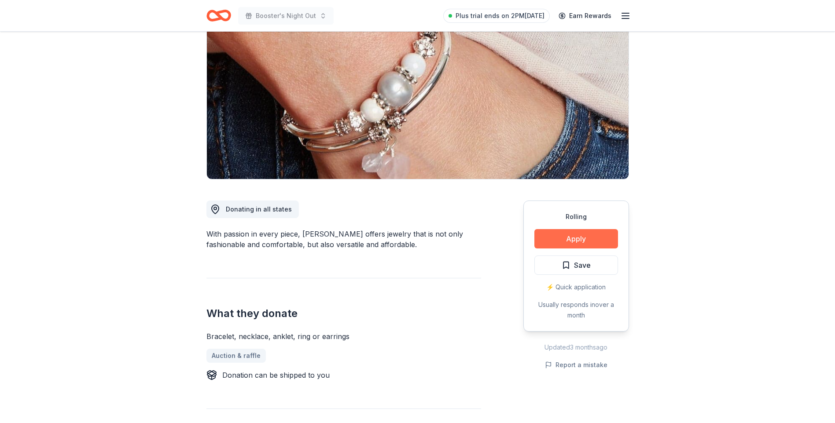
click at [605, 230] on button "Apply" at bounding box center [576, 238] width 84 height 19
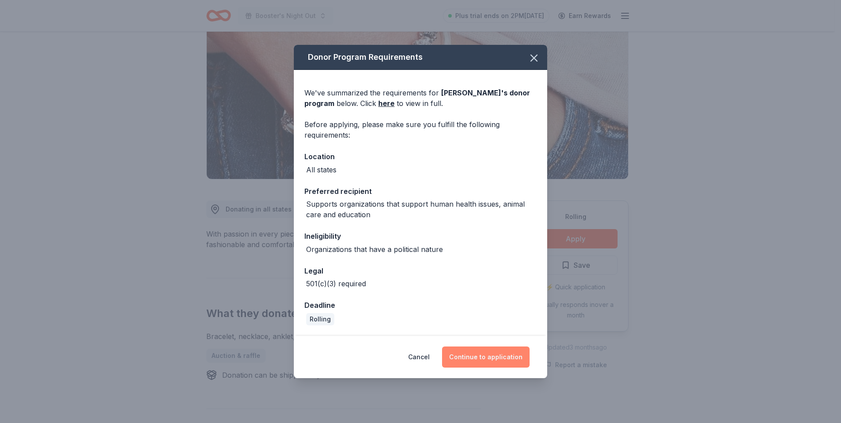
click at [488, 360] on button "Continue to application" at bounding box center [486, 357] width 88 height 21
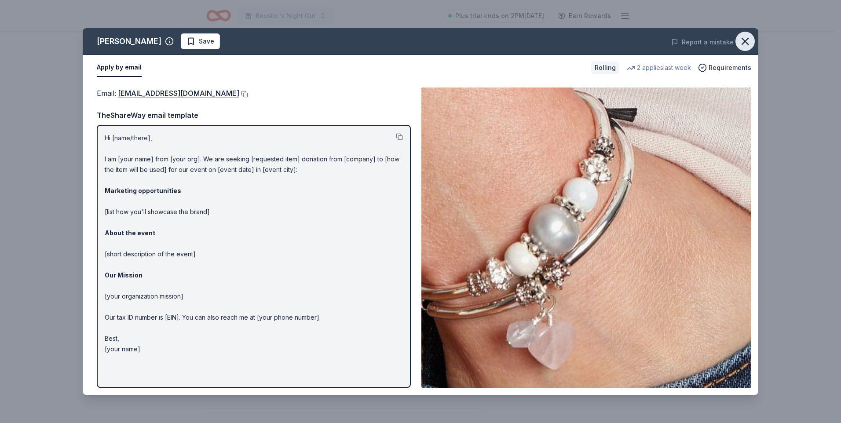
click at [744, 42] on icon "button" at bounding box center [745, 41] width 12 height 12
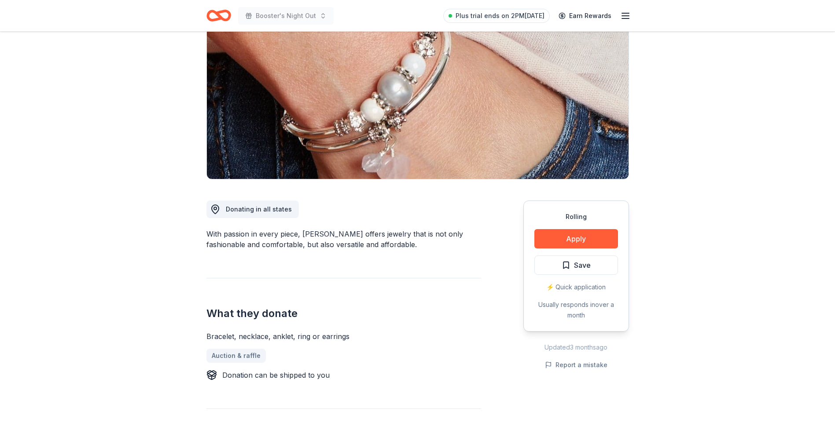
scroll to position [44, 0]
